Goal: Information Seeking & Learning: Learn about a topic

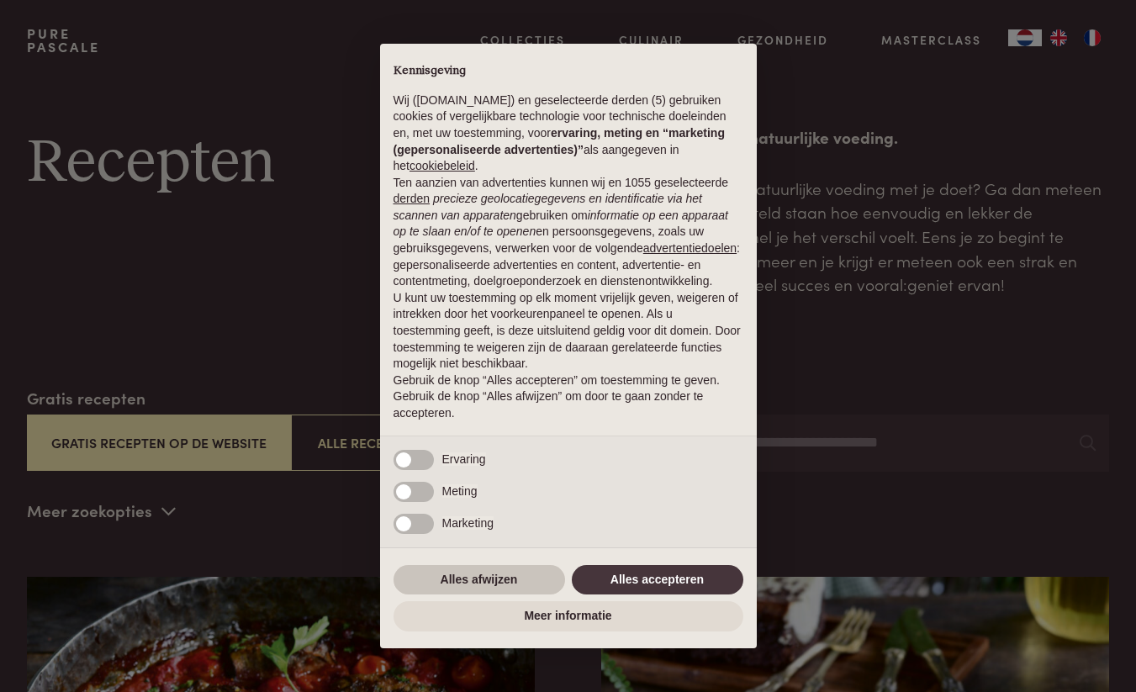
click at [504, 595] on button "Alles afwijzen" at bounding box center [478, 580] width 171 height 30
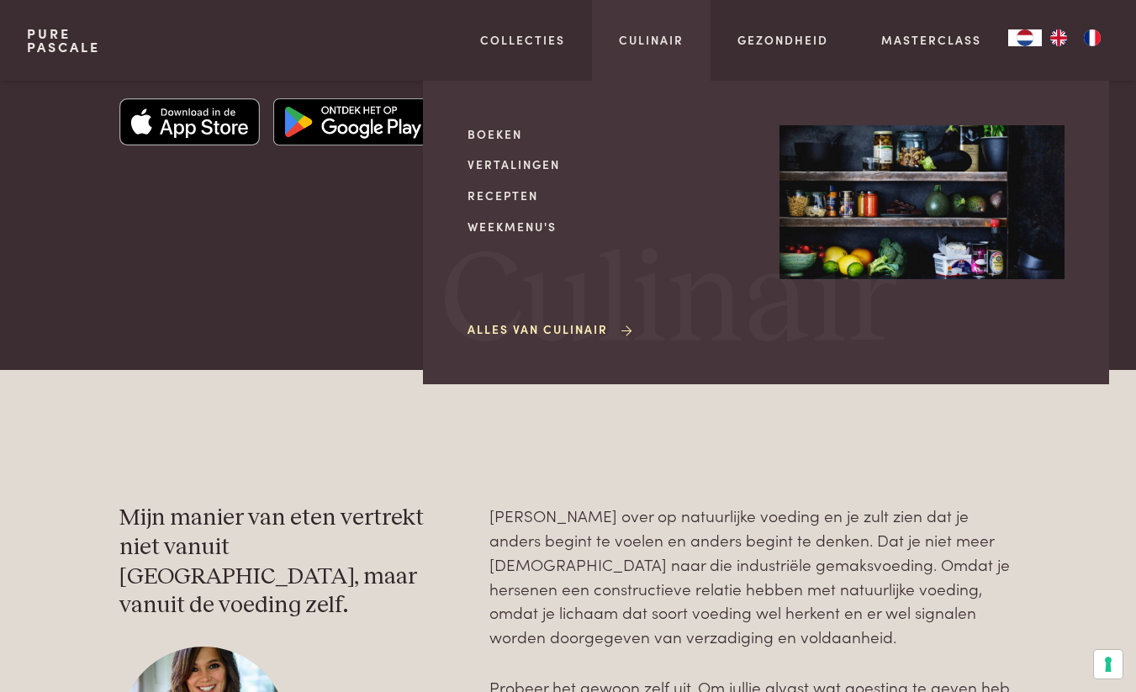
scroll to position [4297, 0]
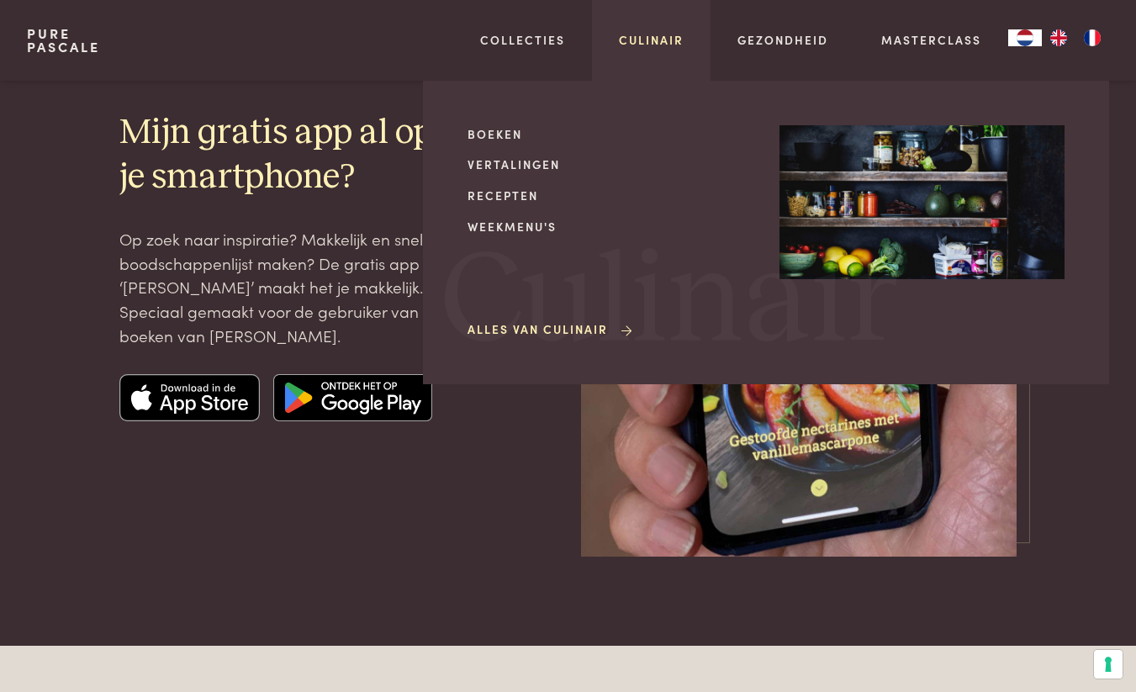
click at [636, 40] on link "Culinair" at bounding box center [651, 40] width 65 height 18
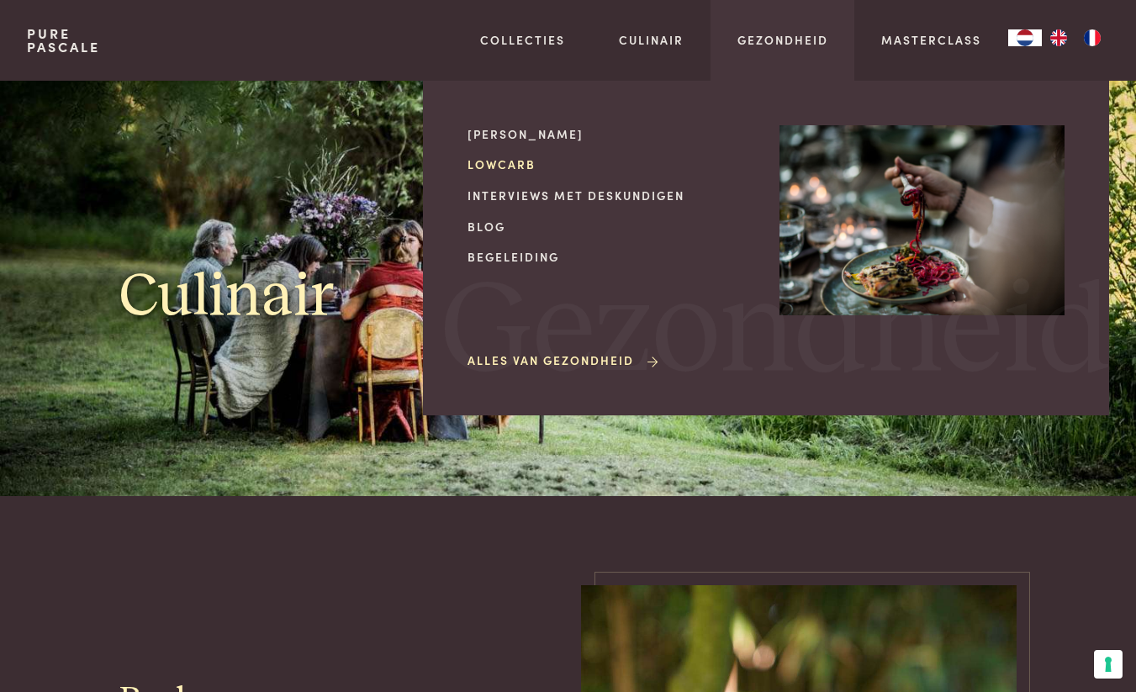
click at [519, 166] on link "Lowcarb" at bounding box center [609, 165] width 285 height 18
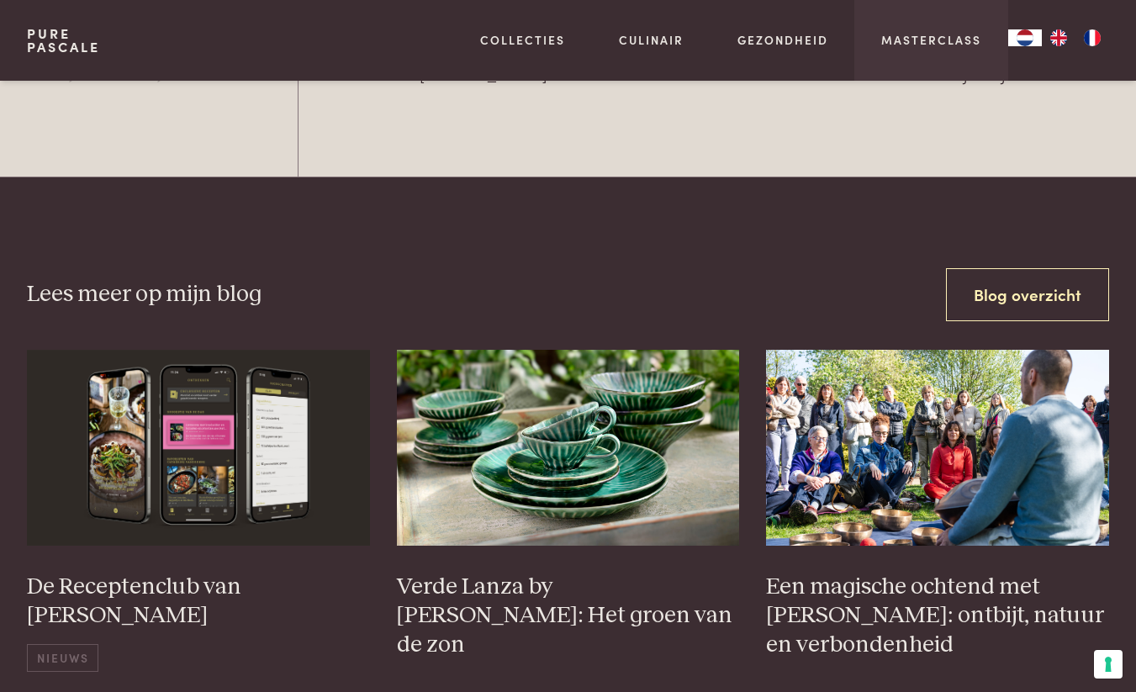
scroll to position [5156, 0]
